Goal: Task Accomplishment & Management: Manage account settings

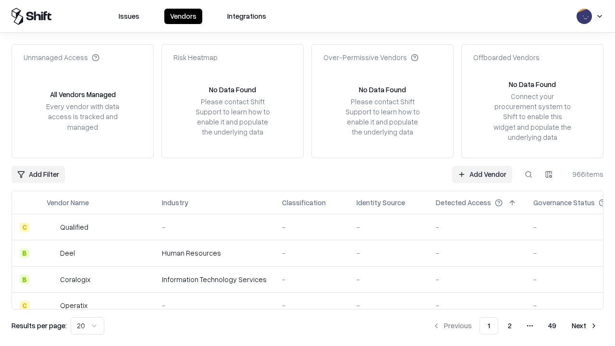
click at [482, 174] on link "Add Vendor" at bounding box center [482, 174] width 60 height 17
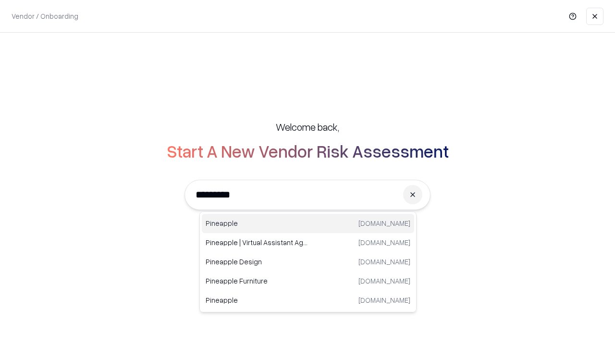
click at [308, 224] on div "Pineapple [DOMAIN_NAME]" at bounding box center [308, 223] width 212 height 19
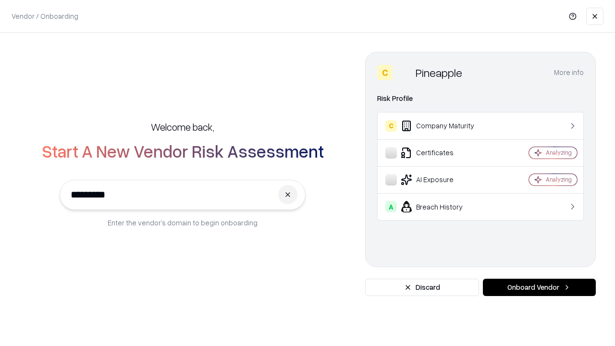
type input "*********"
click at [539, 287] on button "Onboard Vendor" at bounding box center [539, 287] width 113 height 17
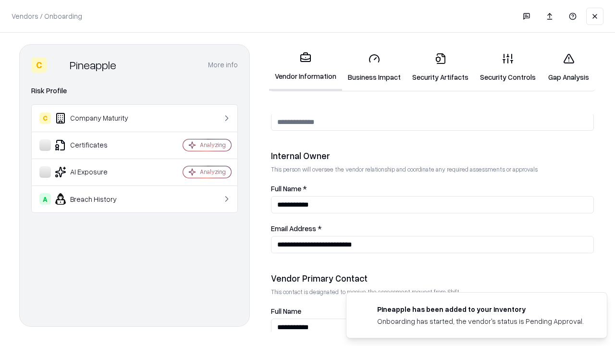
scroll to position [498, 0]
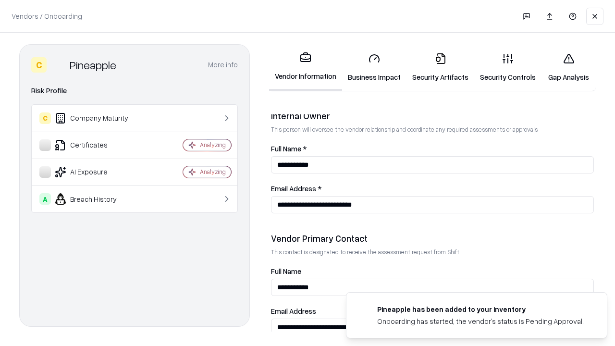
click at [374, 67] on link "Business Impact" at bounding box center [374, 67] width 64 height 45
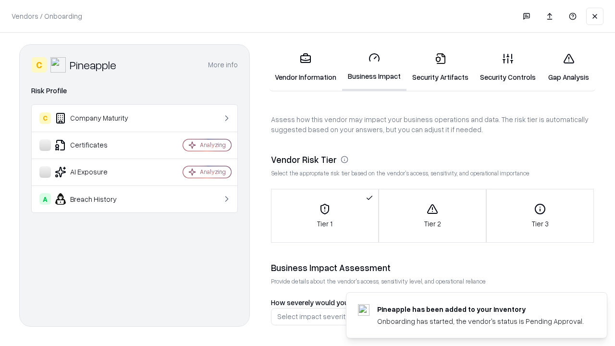
click at [440, 67] on link "Security Artifacts" at bounding box center [441, 67] width 68 height 45
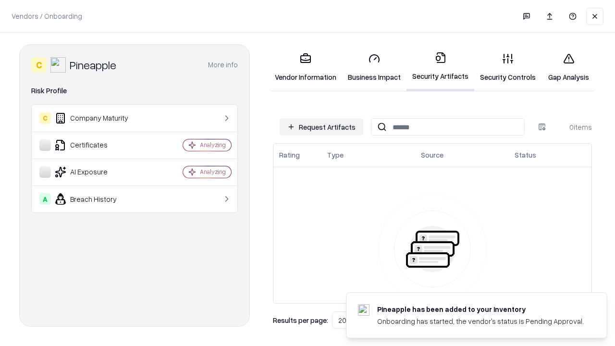
click at [322, 127] on button "Request Artifacts" at bounding box center [322, 126] width 84 height 17
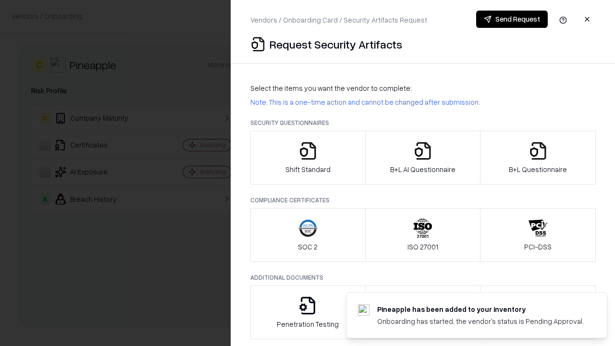
click at [308, 158] on icon "button" at bounding box center [308, 150] width 19 height 19
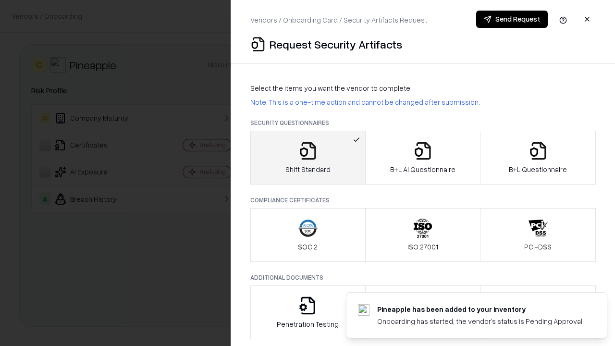
click at [512, 19] on button "Send Request" at bounding box center [512, 19] width 72 height 17
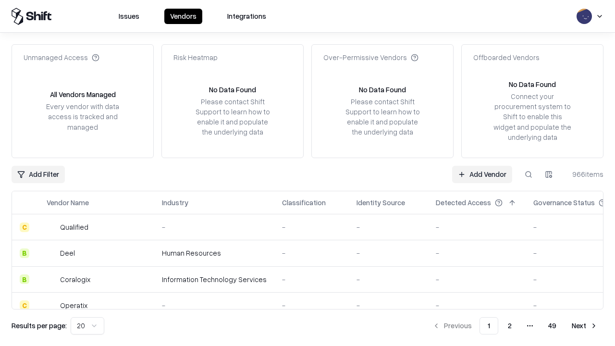
click at [529, 174] on button at bounding box center [528, 174] width 17 height 17
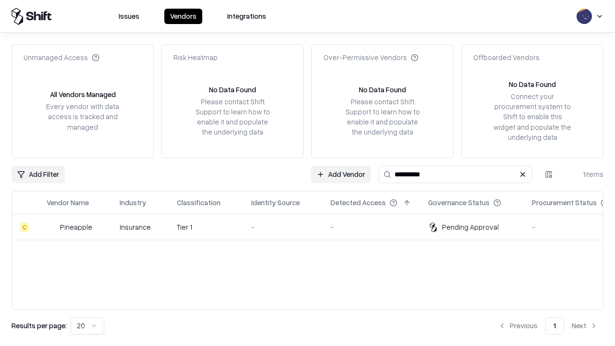
type input "*********"
click at [313, 227] on div "-" at bounding box center [283, 227] width 64 height 10
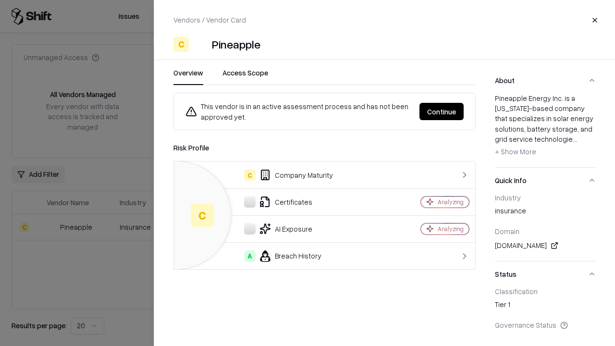
click at [442, 112] on button "Continue" at bounding box center [442, 111] width 44 height 17
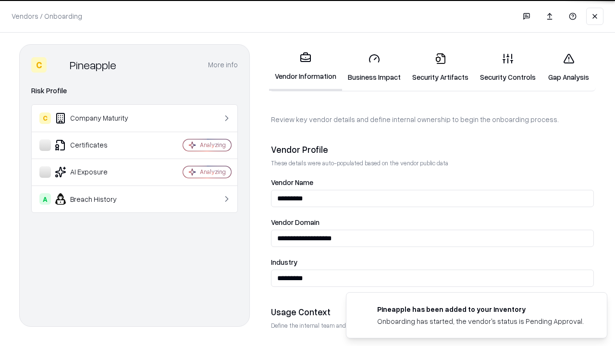
click at [440, 67] on link "Security Artifacts" at bounding box center [441, 67] width 68 height 45
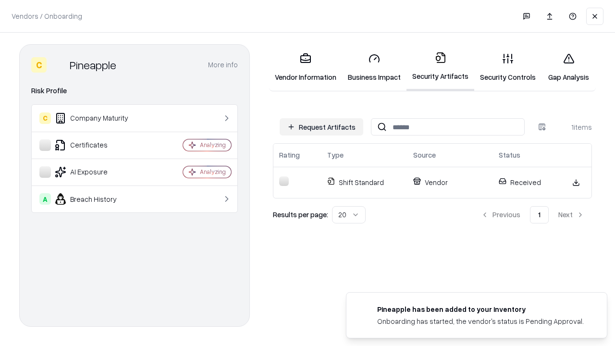
click at [569, 67] on link "Gap Analysis" at bounding box center [569, 67] width 54 height 45
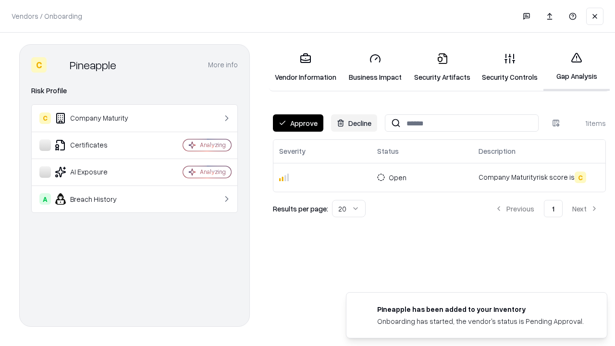
click at [298, 123] on button "Approve" at bounding box center [298, 122] width 50 height 17
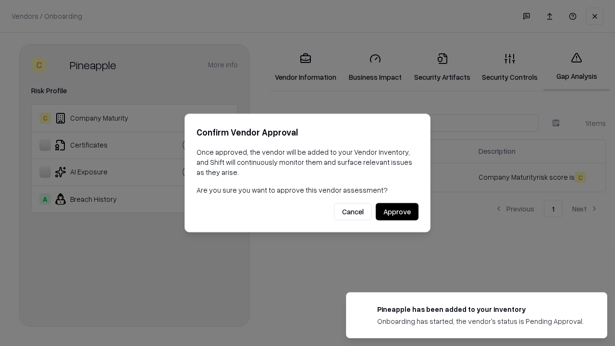
click at [397, 212] on button "Approve" at bounding box center [397, 211] width 43 height 17
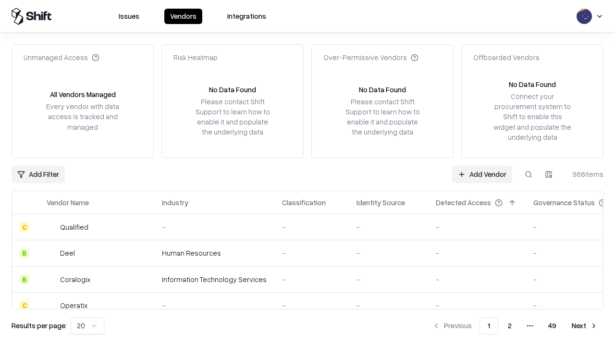
type input "*********"
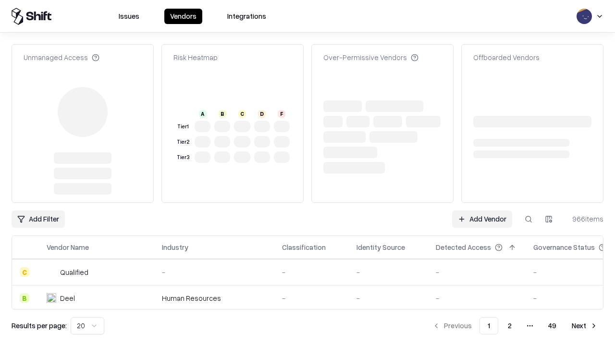
click at [482, 211] on link "Add Vendor" at bounding box center [482, 219] width 60 height 17
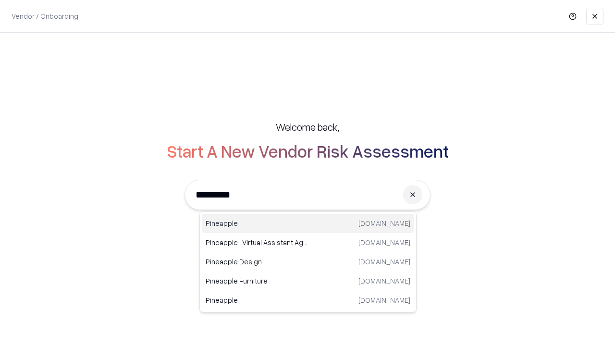
click at [308, 224] on div "Pineapple [DOMAIN_NAME]" at bounding box center [308, 223] width 212 height 19
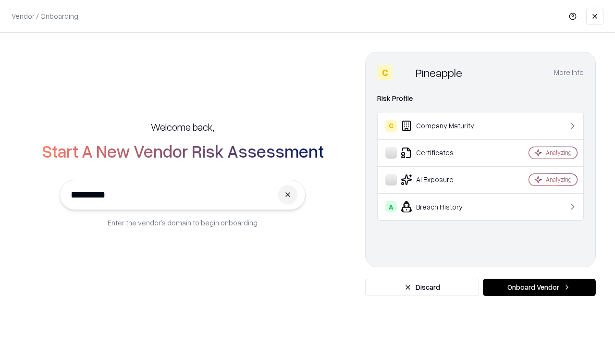
type input "*********"
click at [539, 287] on button "Onboard Vendor" at bounding box center [539, 287] width 113 height 17
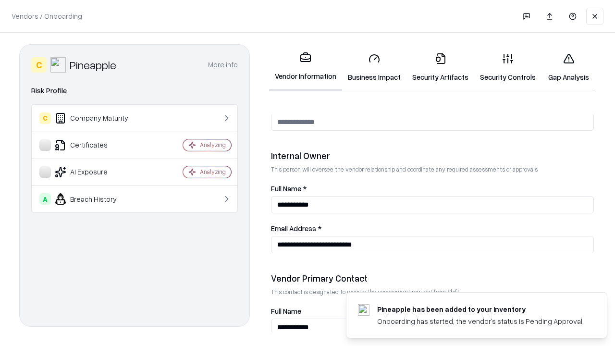
scroll to position [498, 0]
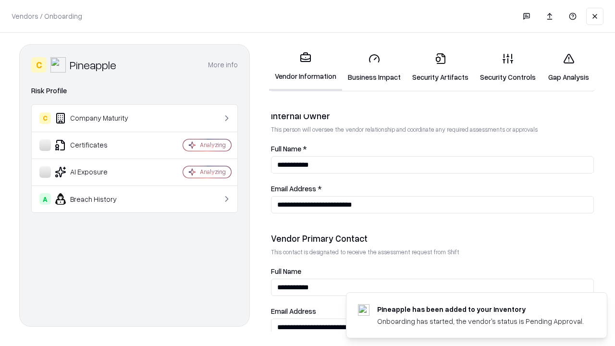
click at [569, 67] on link "Gap Analysis" at bounding box center [569, 67] width 54 height 45
